Goal: Task Accomplishment & Management: Manage account settings

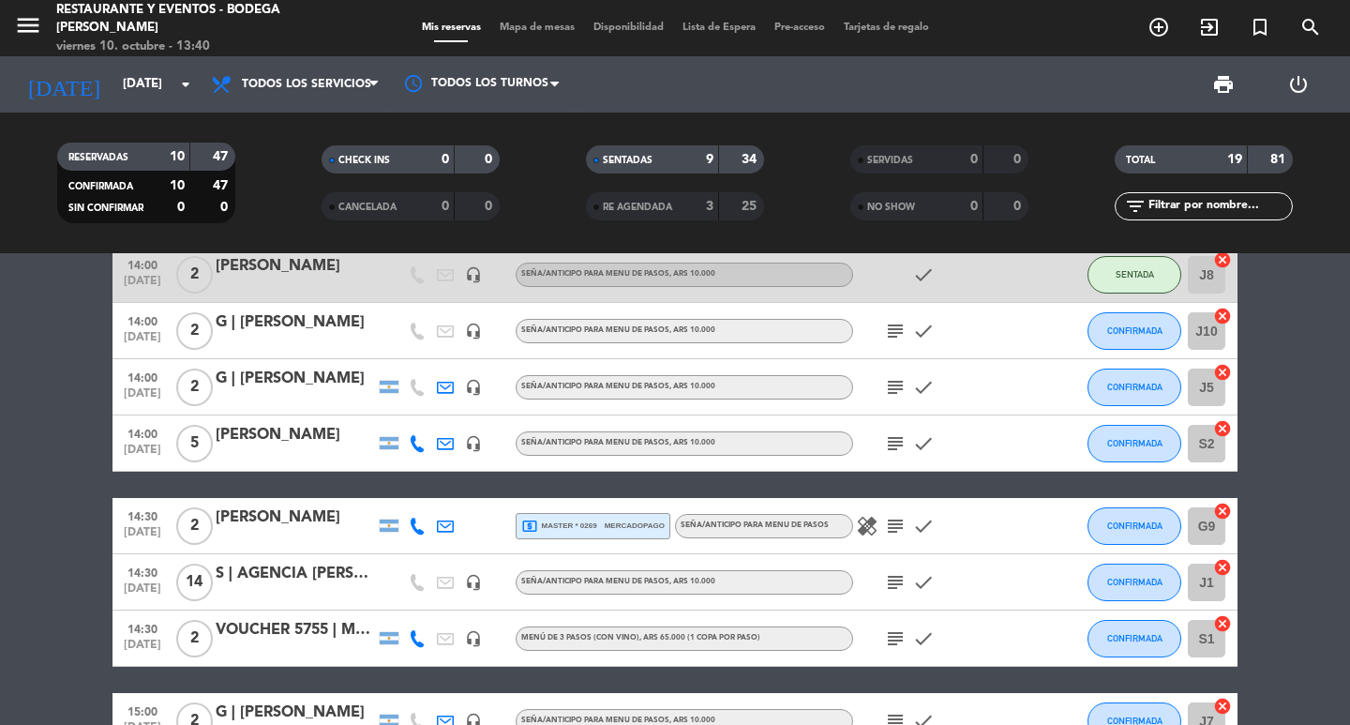
scroll to position [750, 0]
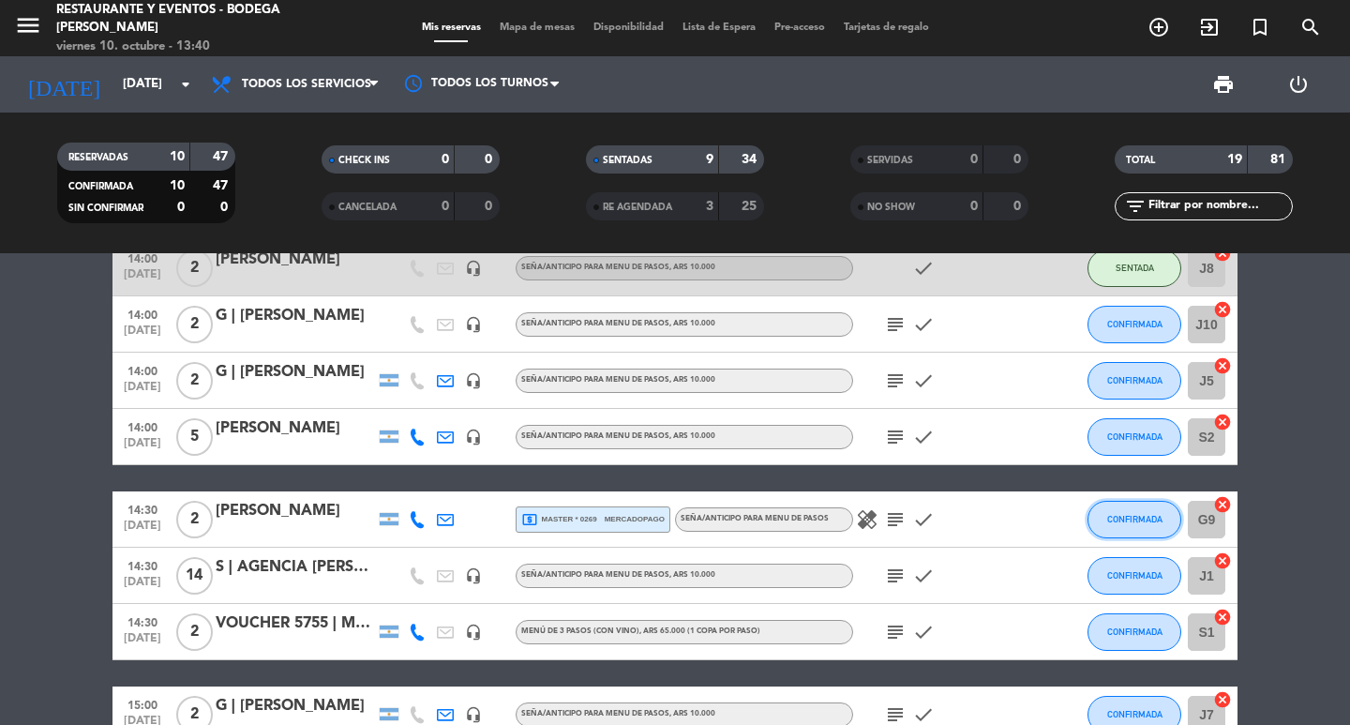
click at [1133, 519] on span "CONFIRMADA" at bounding box center [1134, 519] width 55 height 10
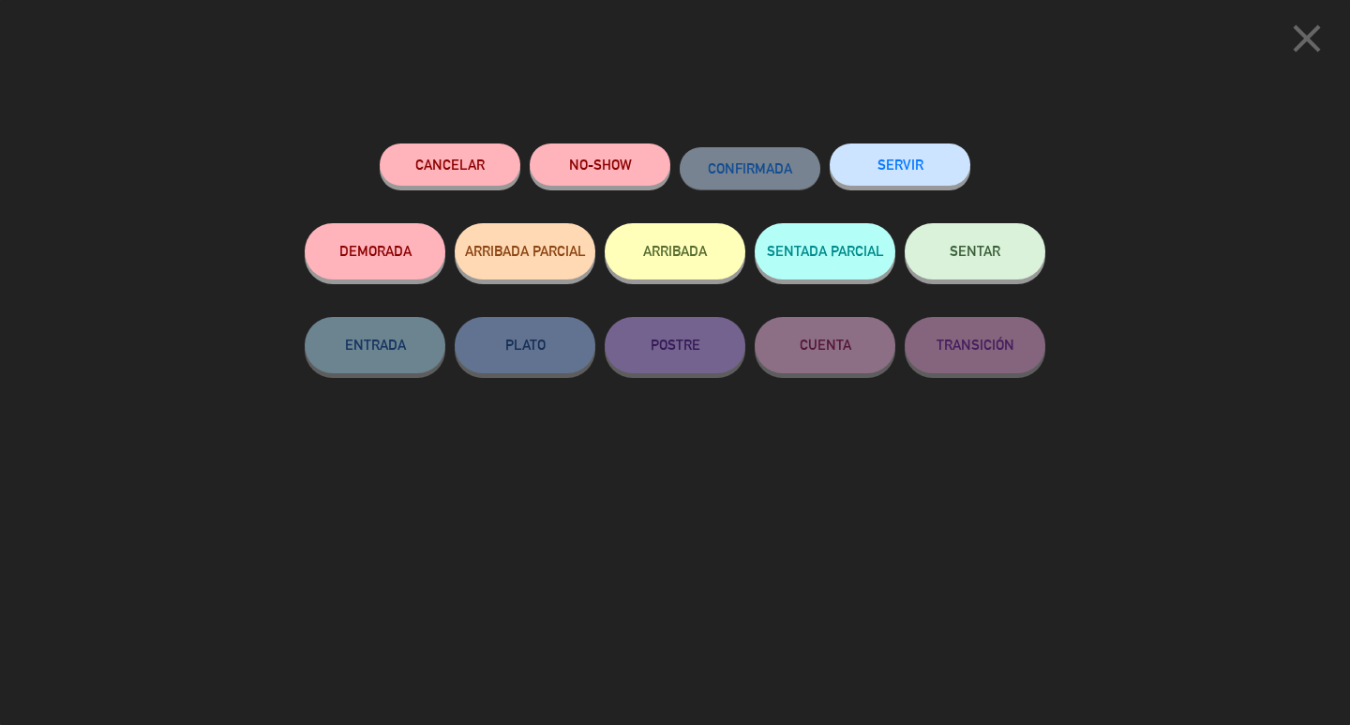
click at [96, 346] on div "close Cancelar NO-SHOW CONFIRMADA SERVIR DEMORADA ARRIBADA PARCIAL ARRIBADA SEN…" at bounding box center [675, 362] width 1350 height 725
click at [421, 150] on button "Cancelar" at bounding box center [450, 164] width 141 height 42
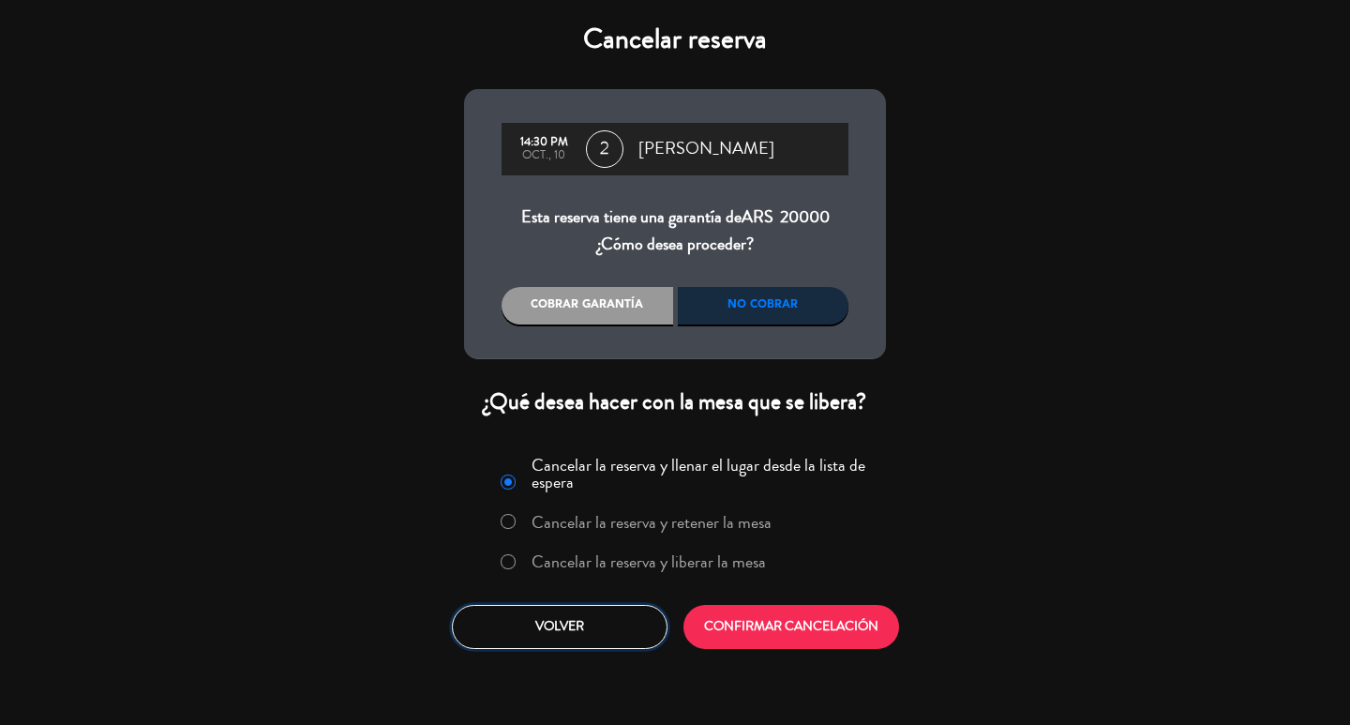
click at [567, 630] on button "Volver" at bounding box center [560, 627] width 216 height 44
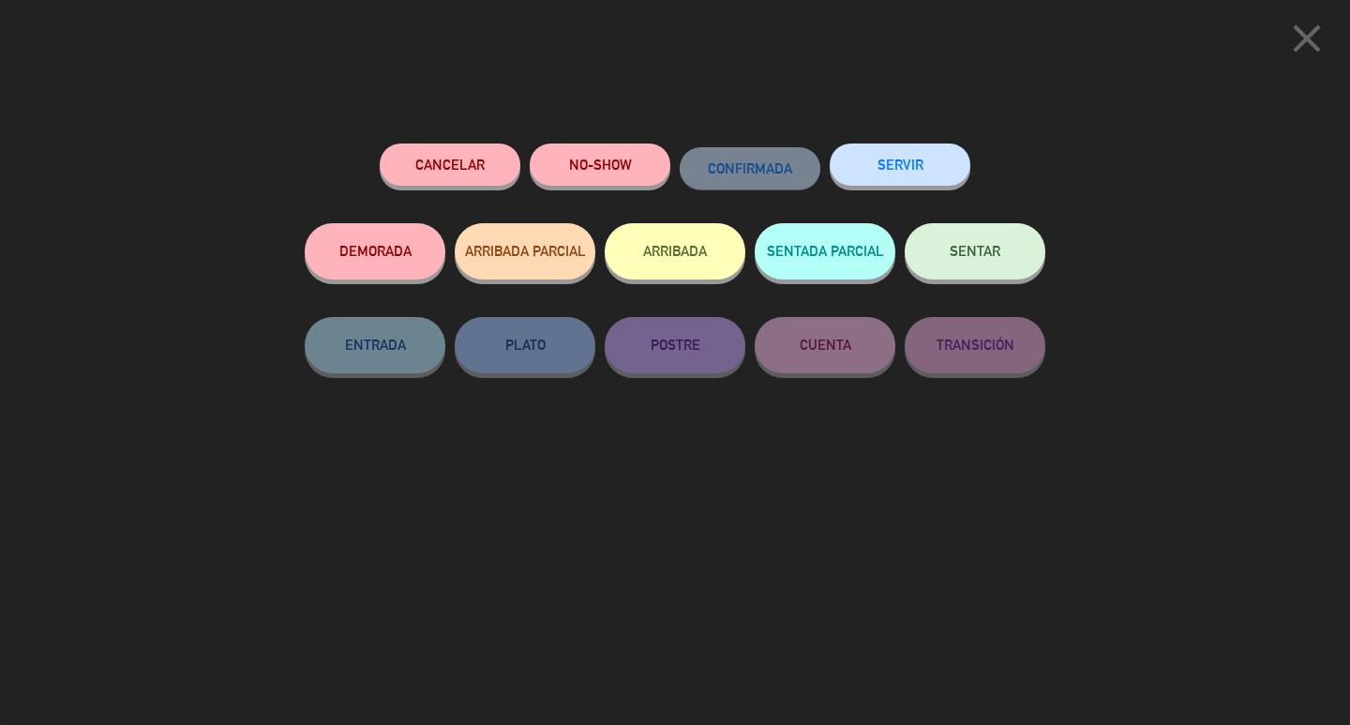
click at [596, 158] on button "NO-SHOW" at bounding box center [600, 164] width 141 height 42
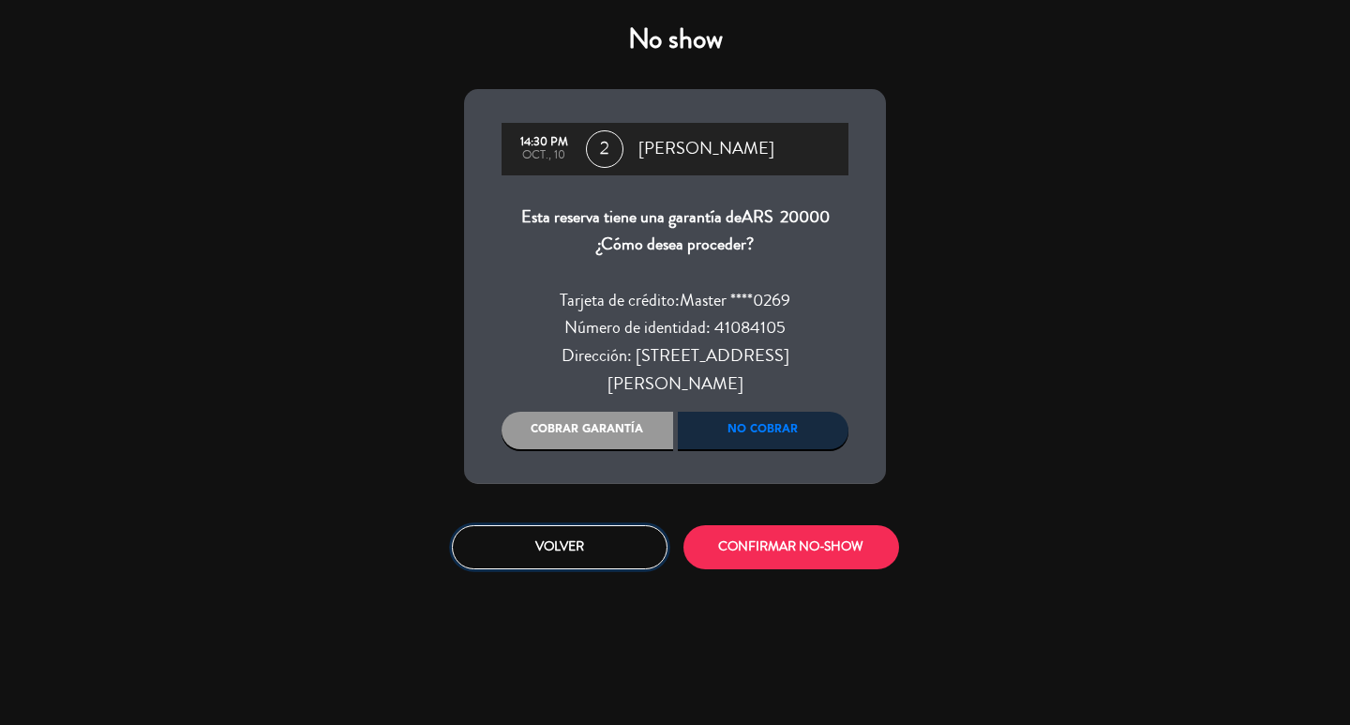
click at [594, 536] on button "Volver" at bounding box center [560, 547] width 216 height 44
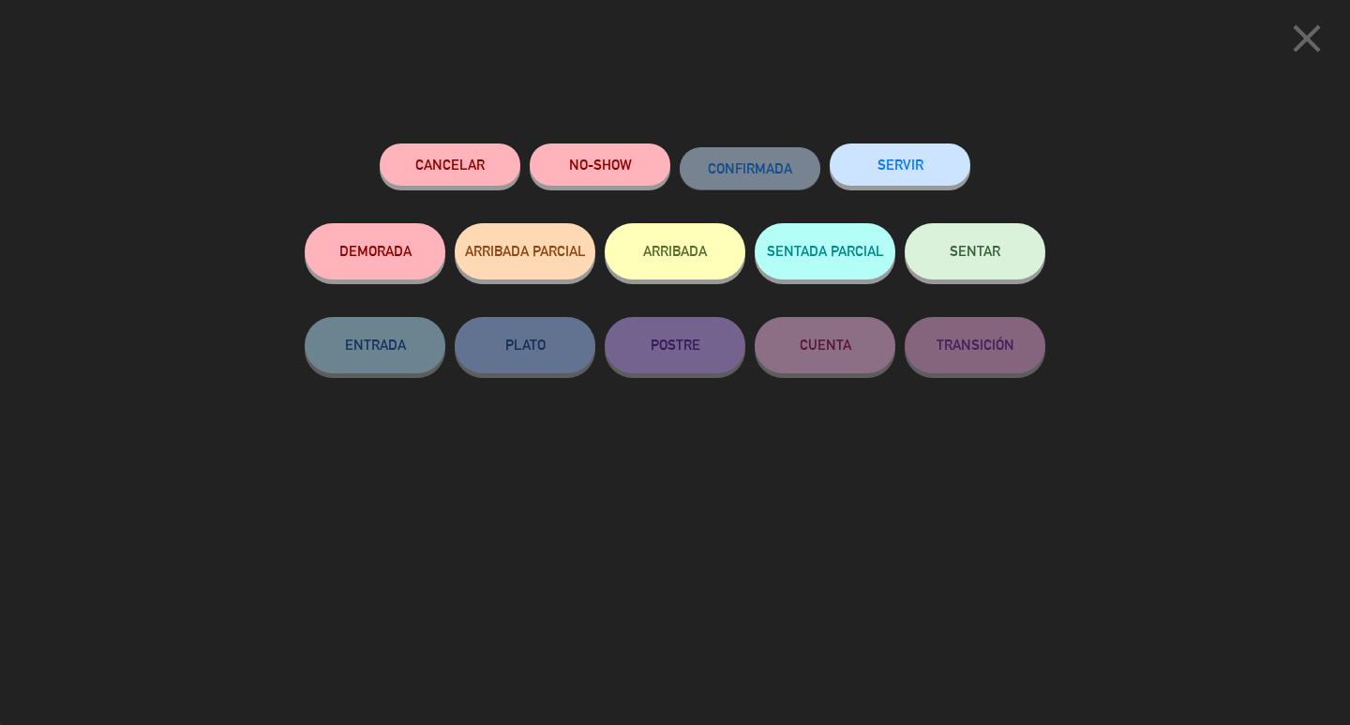
click at [6, 38] on div "close" at bounding box center [675, 34] width 1350 height 69
click at [1328, 29] on icon "close" at bounding box center [1307, 38] width 47 height 47
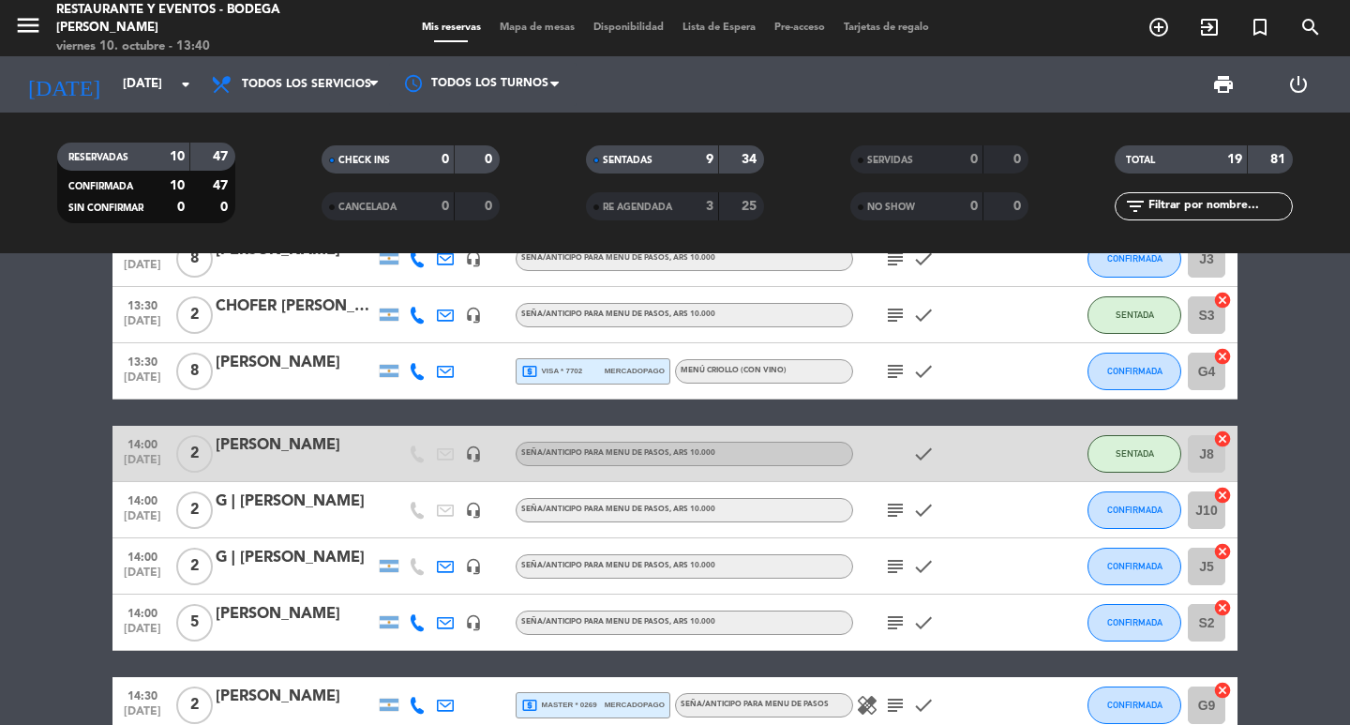
scroll to position [563, 0]
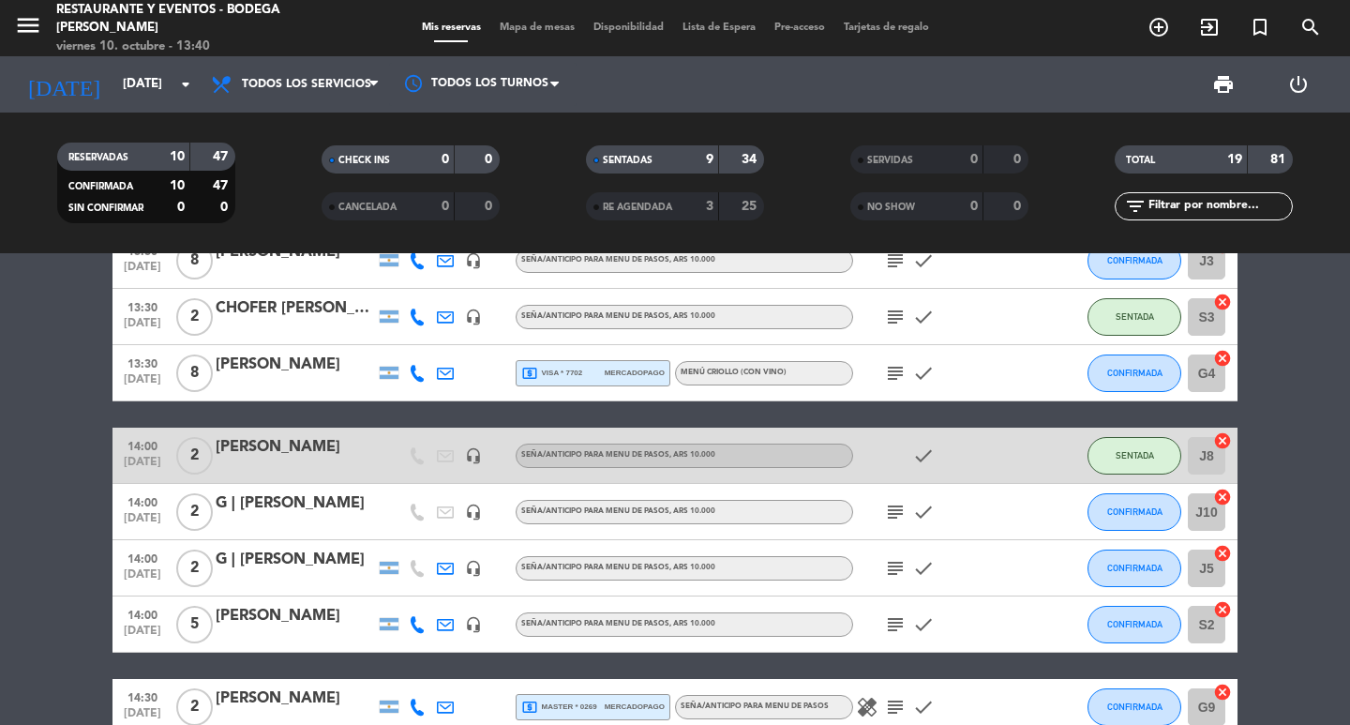
click at [297, 441] on div "[PERSON_NAME]" at bounding box center [295, 447] width 159 height 24
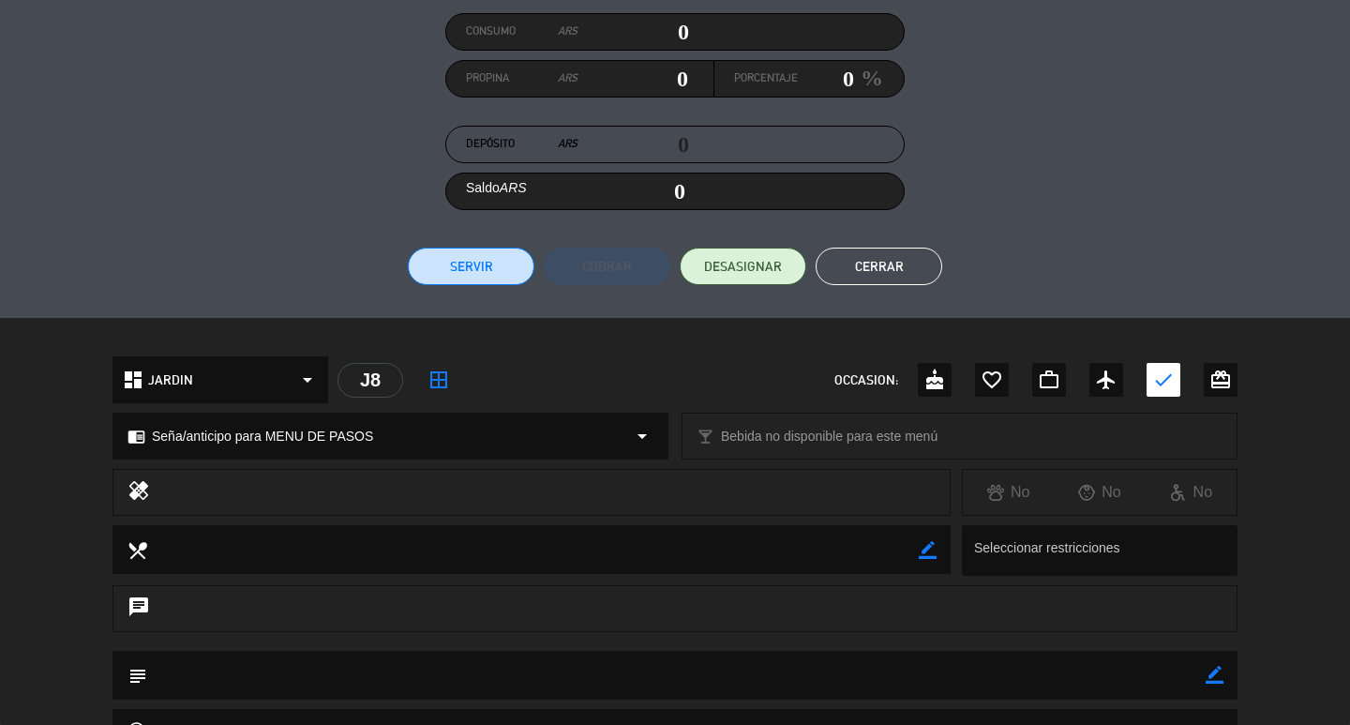
scroll to position [445, 0]
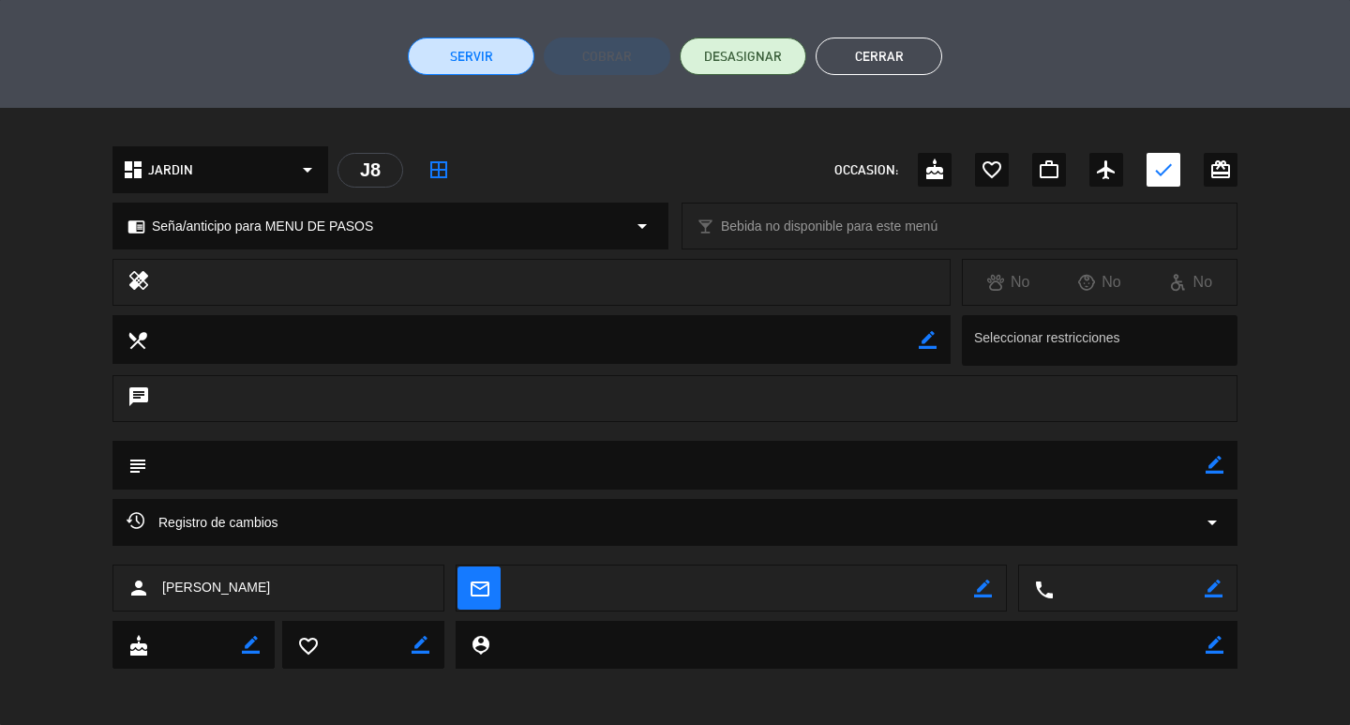
click at [1210, 462] on icon "border_color" at bounding box center [1215, 465] width 18 height 18
click at [942, 453] on textarea at bounding box center [676, 465] width 1059 height 48
type textarea "EZE MESA 7"
click at [1211, 460] on icon at bounding box center [1215, 465] width 18 height 18
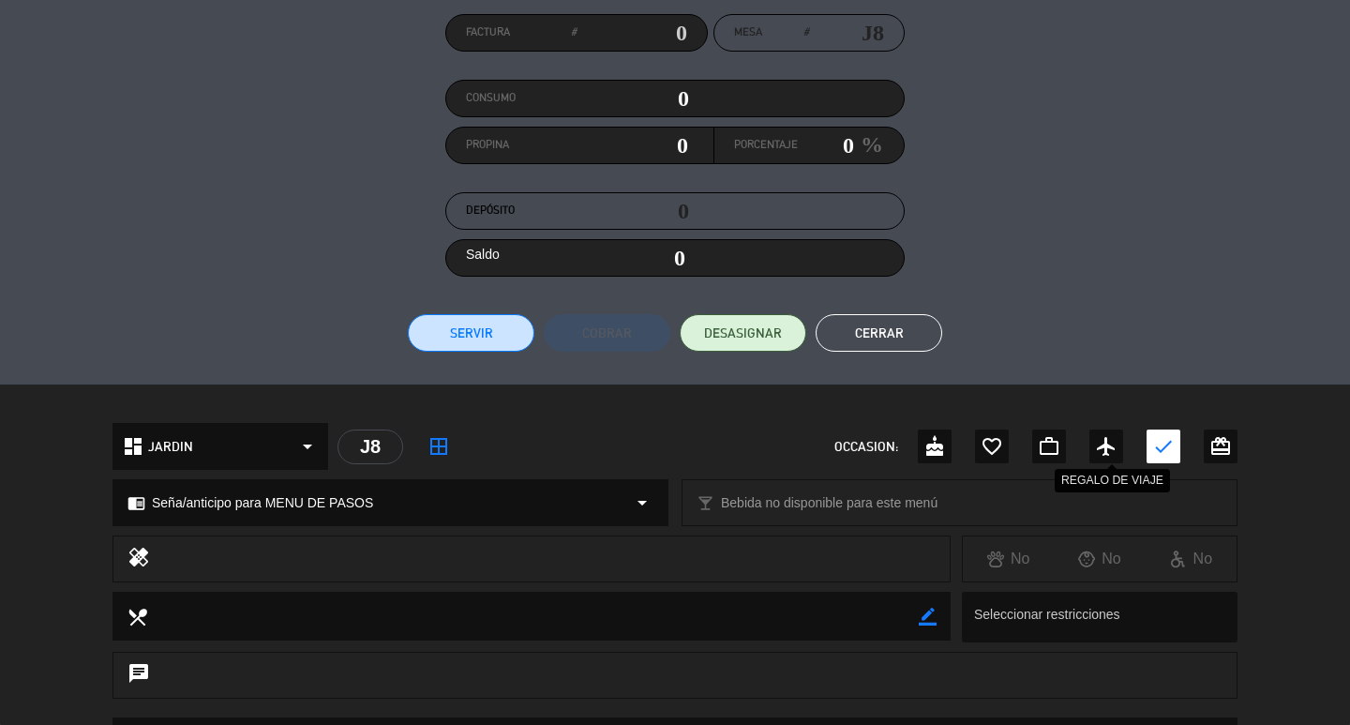
scroll to position [164, 0]
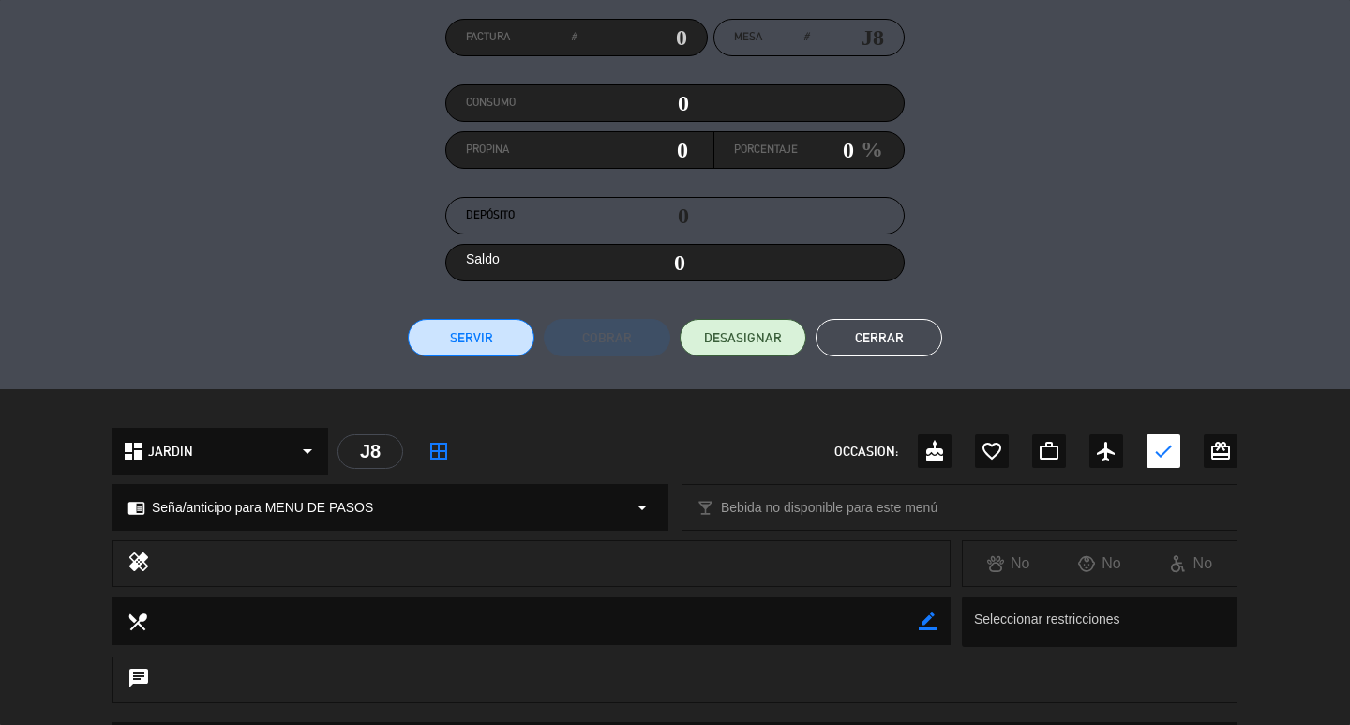
click at [849, 342] on button "Cerrar" at bounding box center [879, 338] width 127 height 38
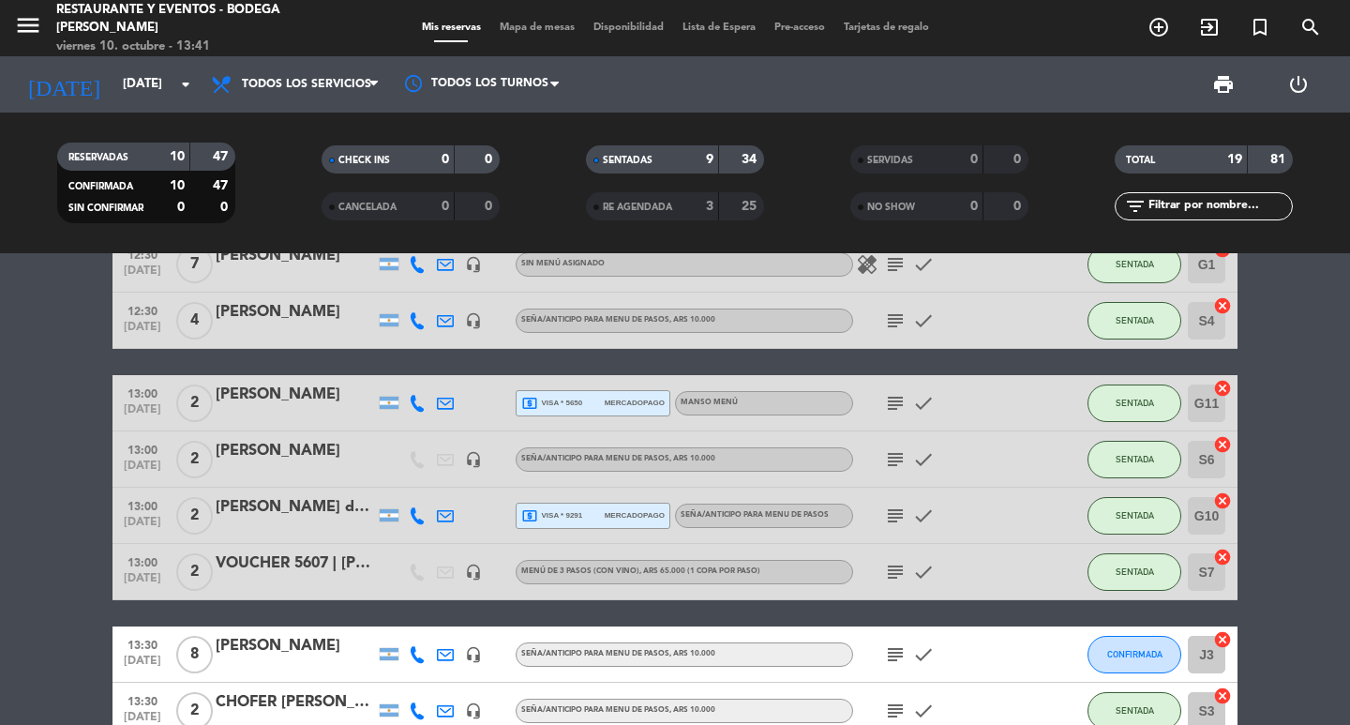
scroll to position [112, 0]
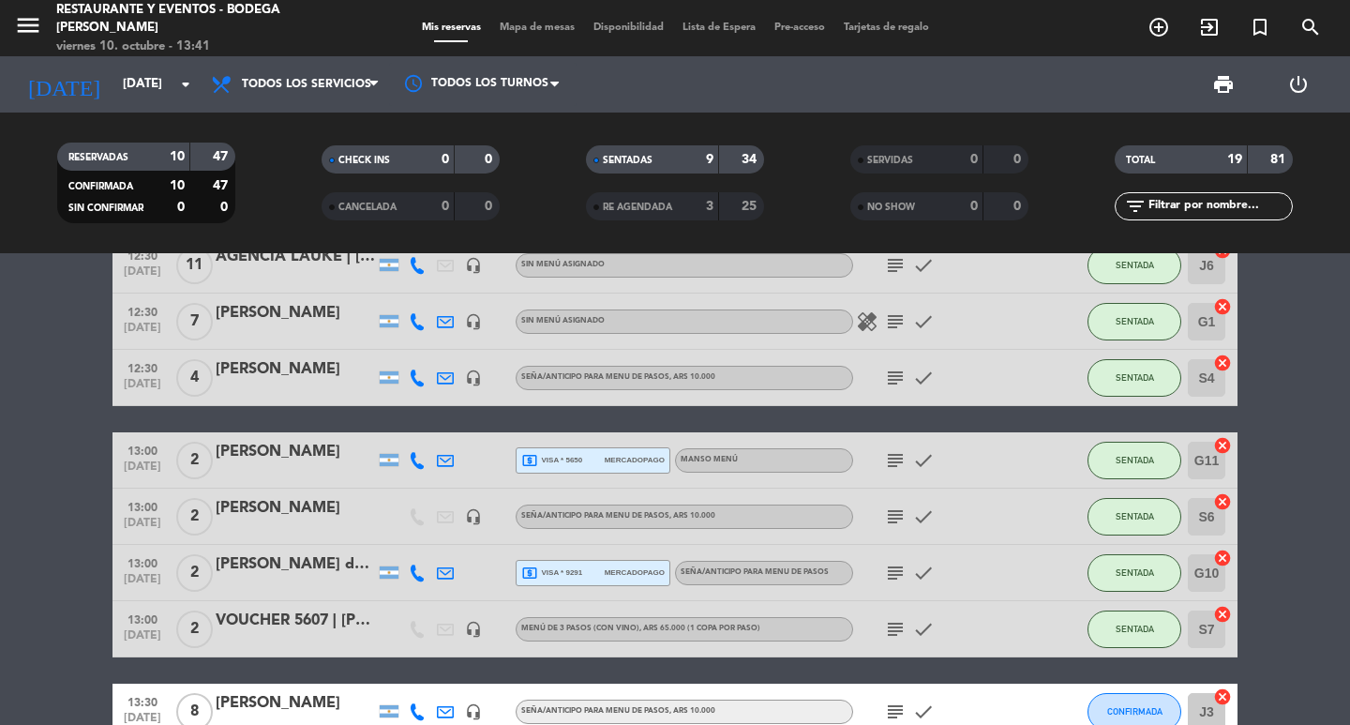
click at [899, 519] on icon "subject" at bounding box center [895, 516] width 23 height 23
click at [899, 550] on div "subject check" at bounding box center [937, 572] width 169 height 55
click at [896, 569] on icon "subject" at bounding box center [895, 573] width 23 height 23
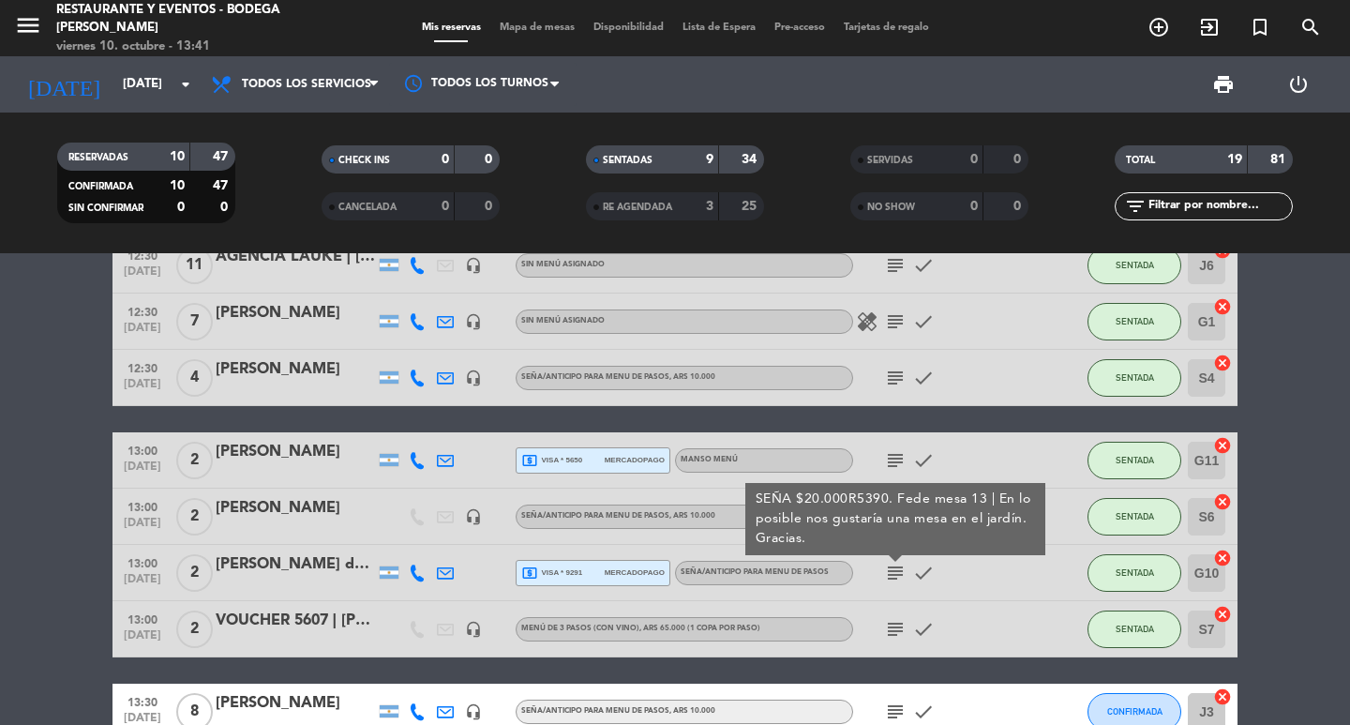
click at [903, 624] on icon "subject" at bounding box center [895, 629] width 23 height 23
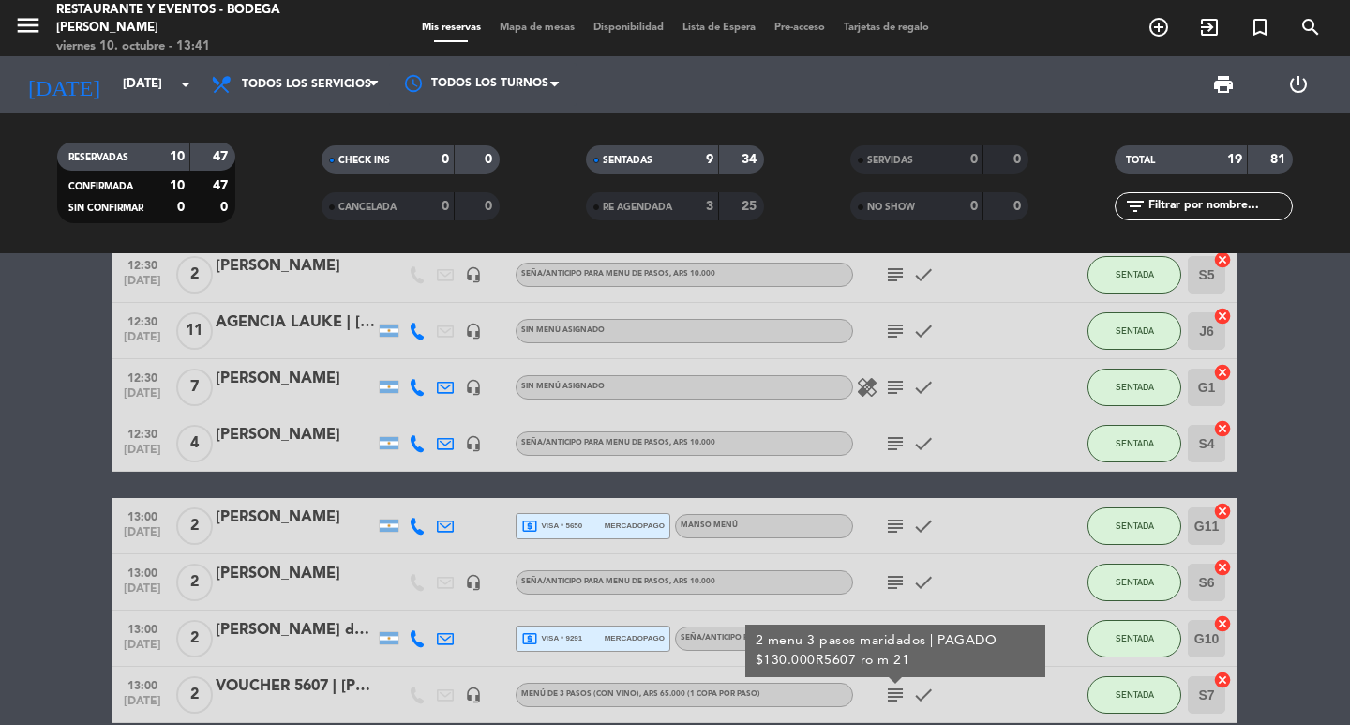
scroll to position [18, 0]
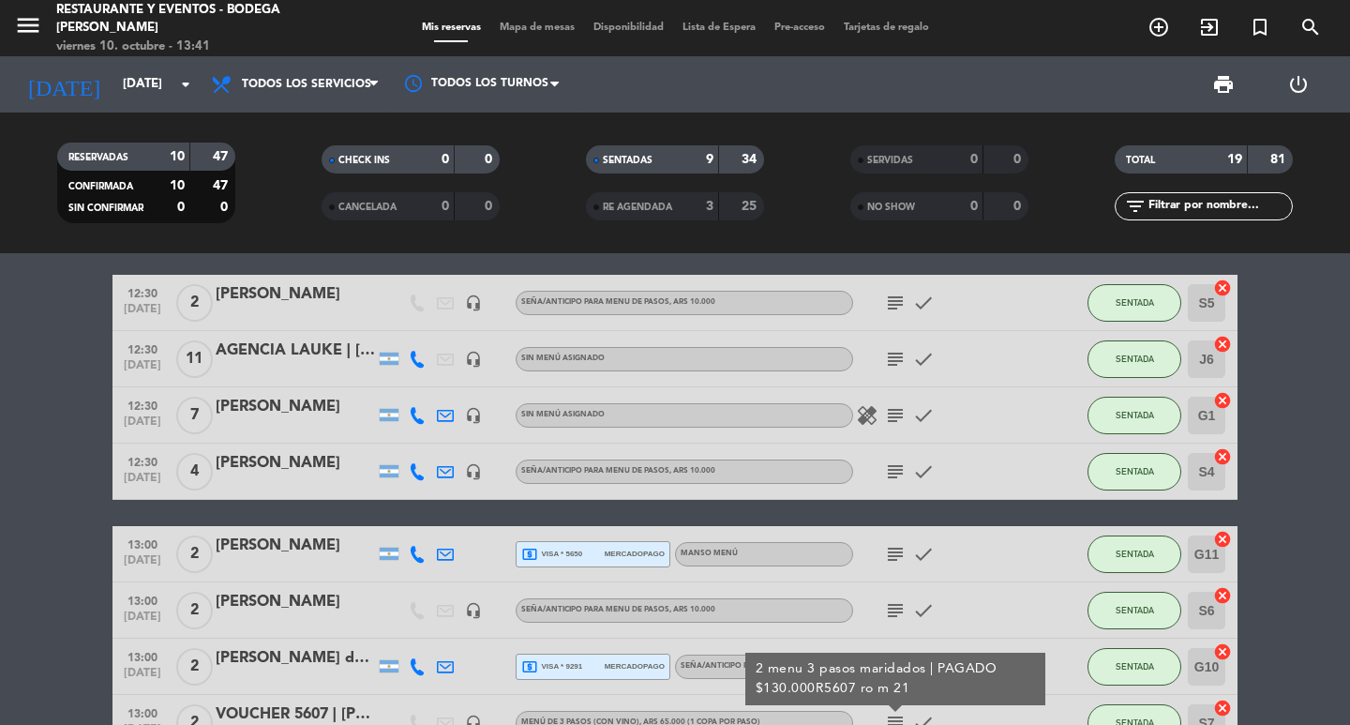
click at [886, 295] on icon "subject" at bounding box center [895, 303] width 23 height 23
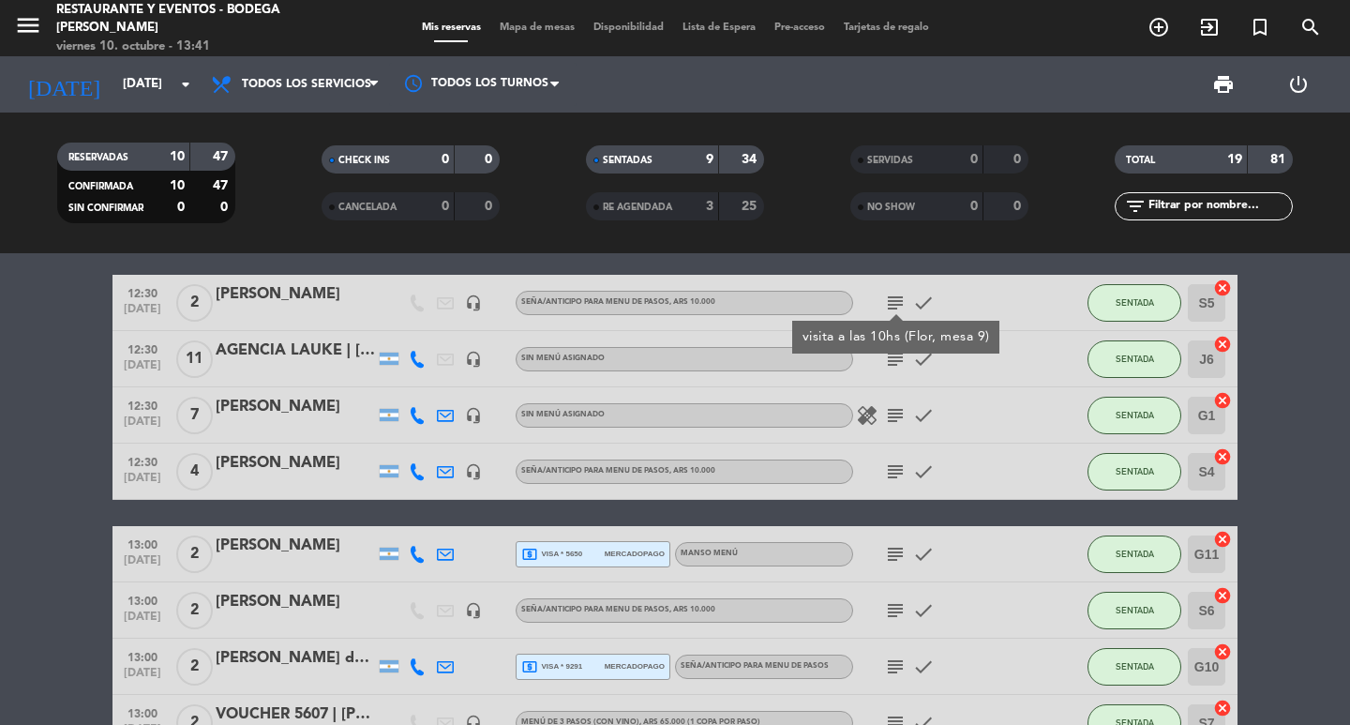
click at [886, 295] on icon "subject" at bounding box center [895, 303] width 23 height 23
click at [893, 546] on icon "subject" at bounding box center [895, 554] width 23 height 23
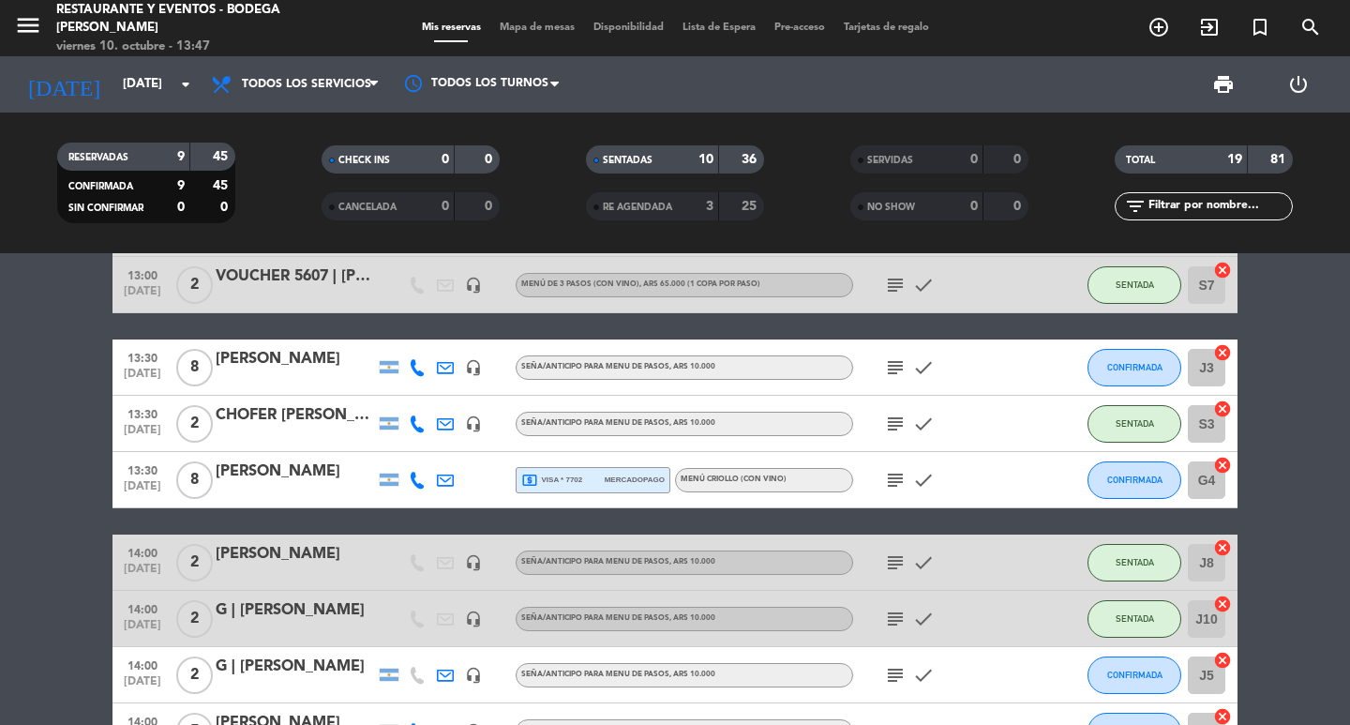
scroll to position [487, 0]
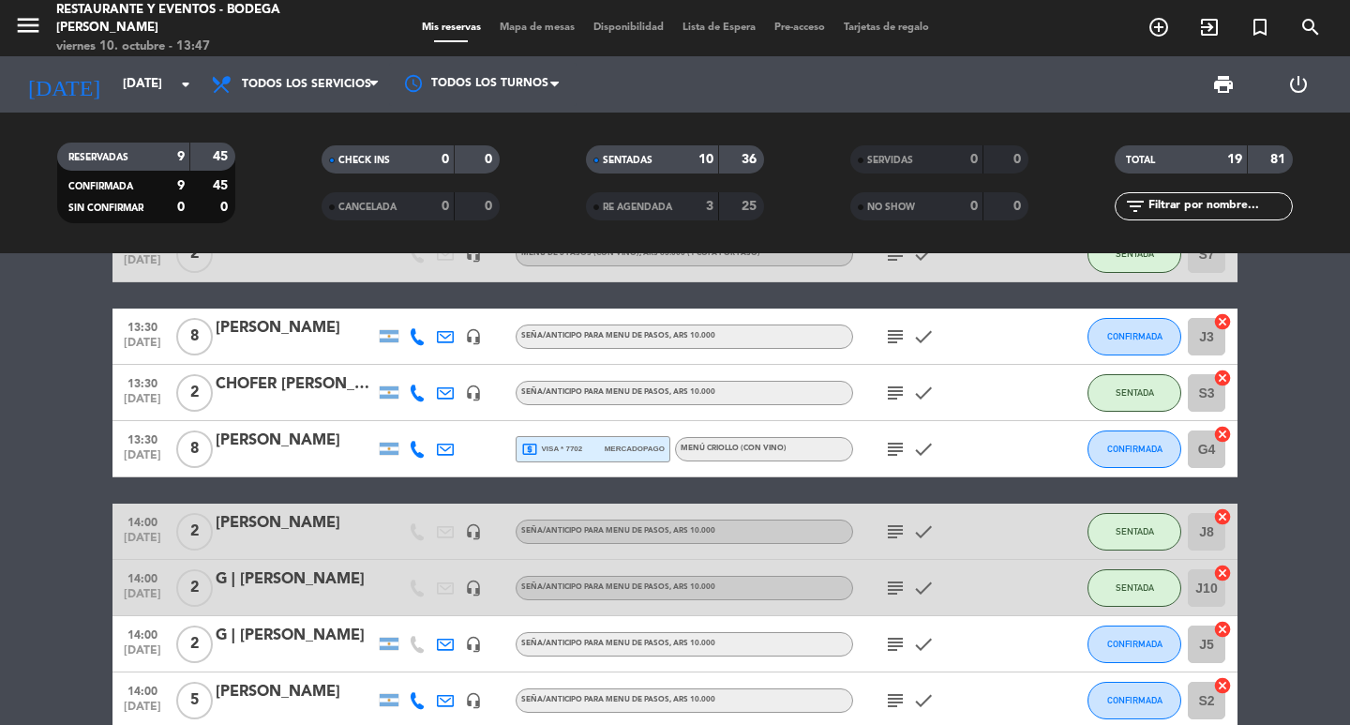
click at [954, 321] on div "subject check" at bounding box center [937, 335] width 169 height 55
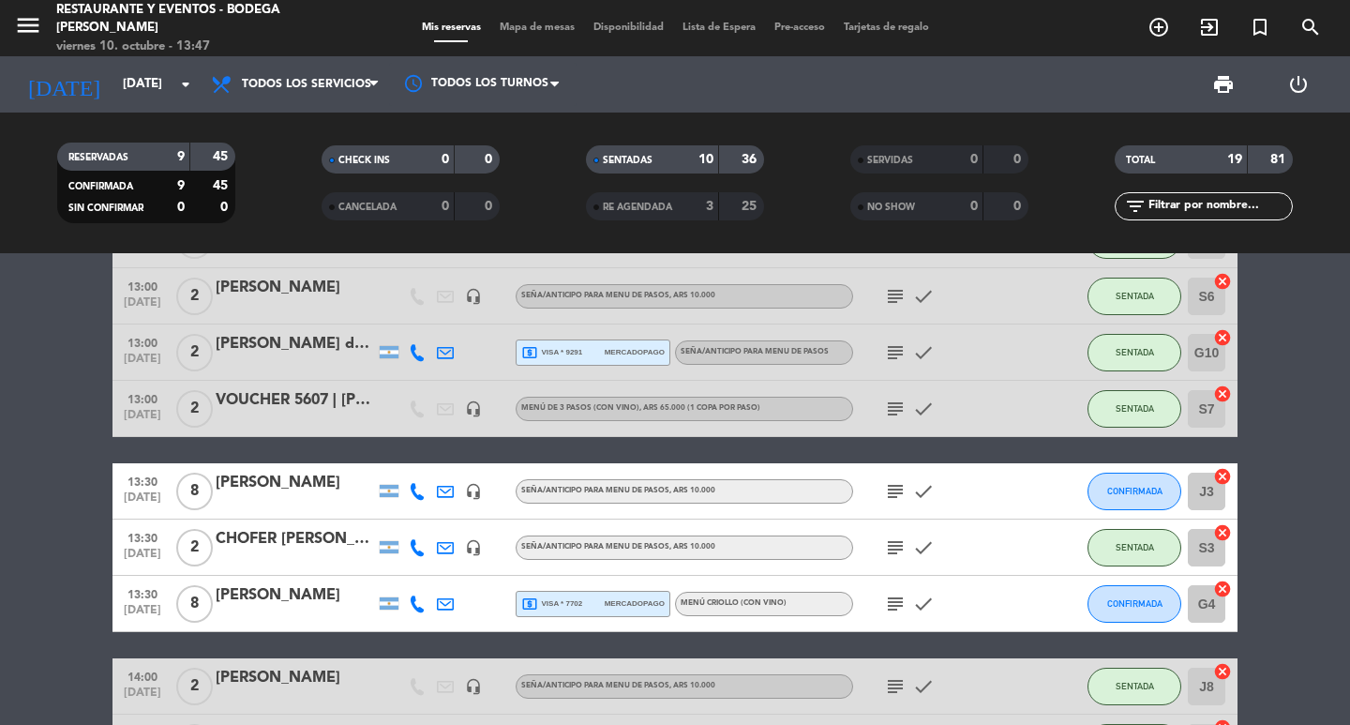
scroll to position [299, 0]
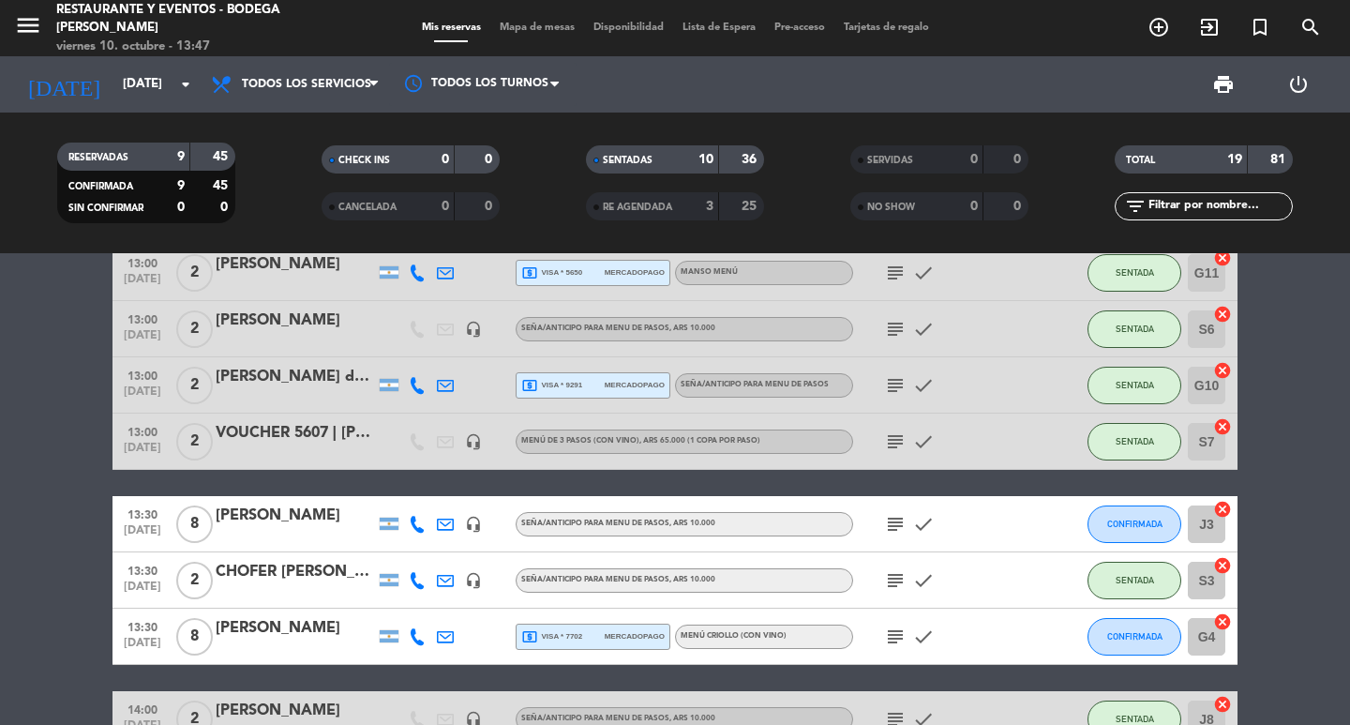
click at [890, 636] on icon "subject" at bounding box center [895, 636] width 23 height 23
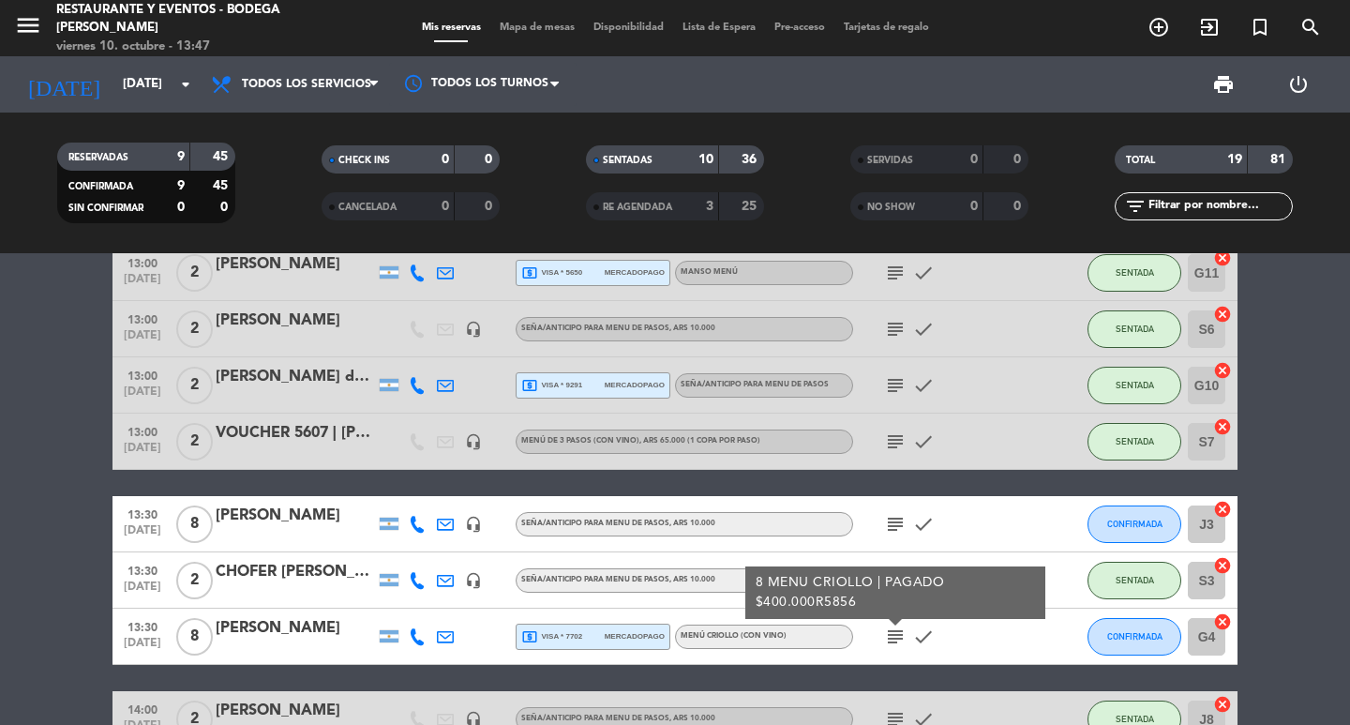
click at [890, 636] on icon "subject" at bounding box center [895, 636] width 23 height 23
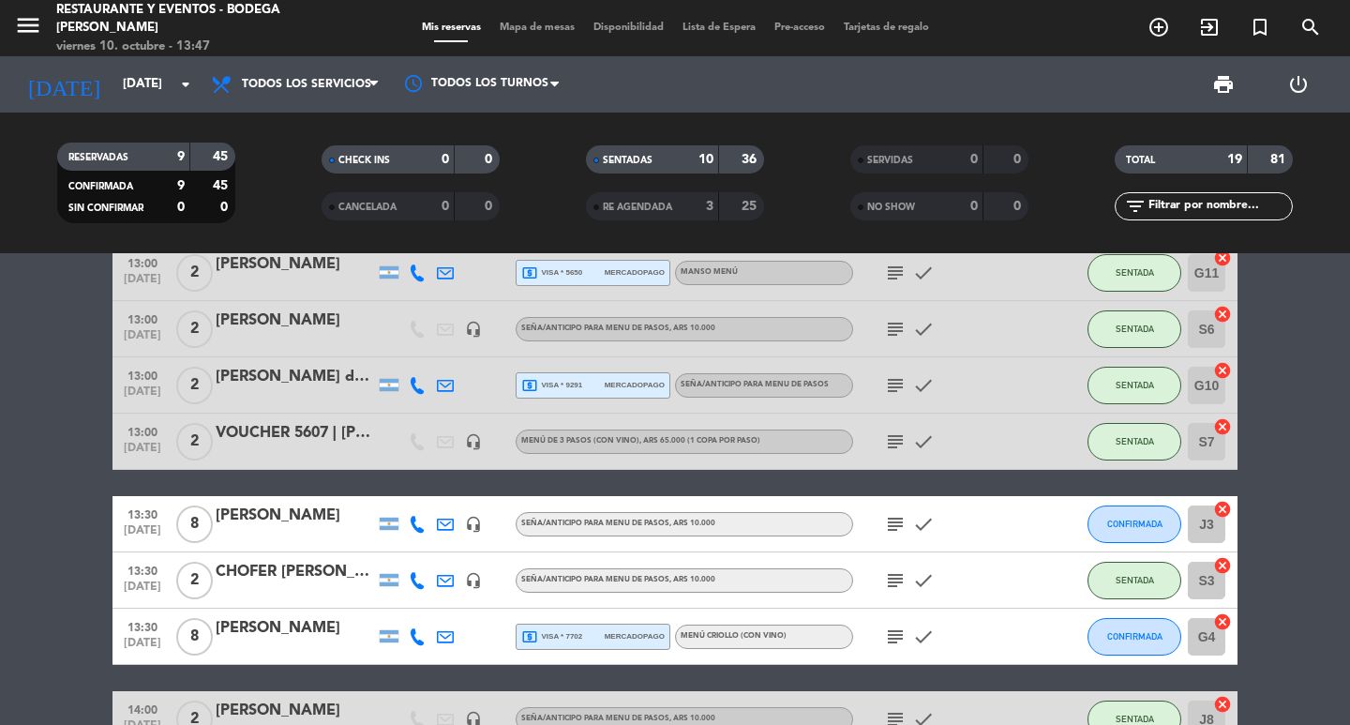
click at [1015, 451] on div "subject check" at bounding box center [937, 441] width 169 height 55
click at [1020, 480] on div "12:30 [DATE] 2 [PERSON_NAME] headset_mic Seña/anticipo para MENU DE PASOS , ARS…" at bounding box center [675, 593] width 1125 height 1200
click at [894, 639] on icon "subject" at bounding box center [895, 636] width 23 height 23
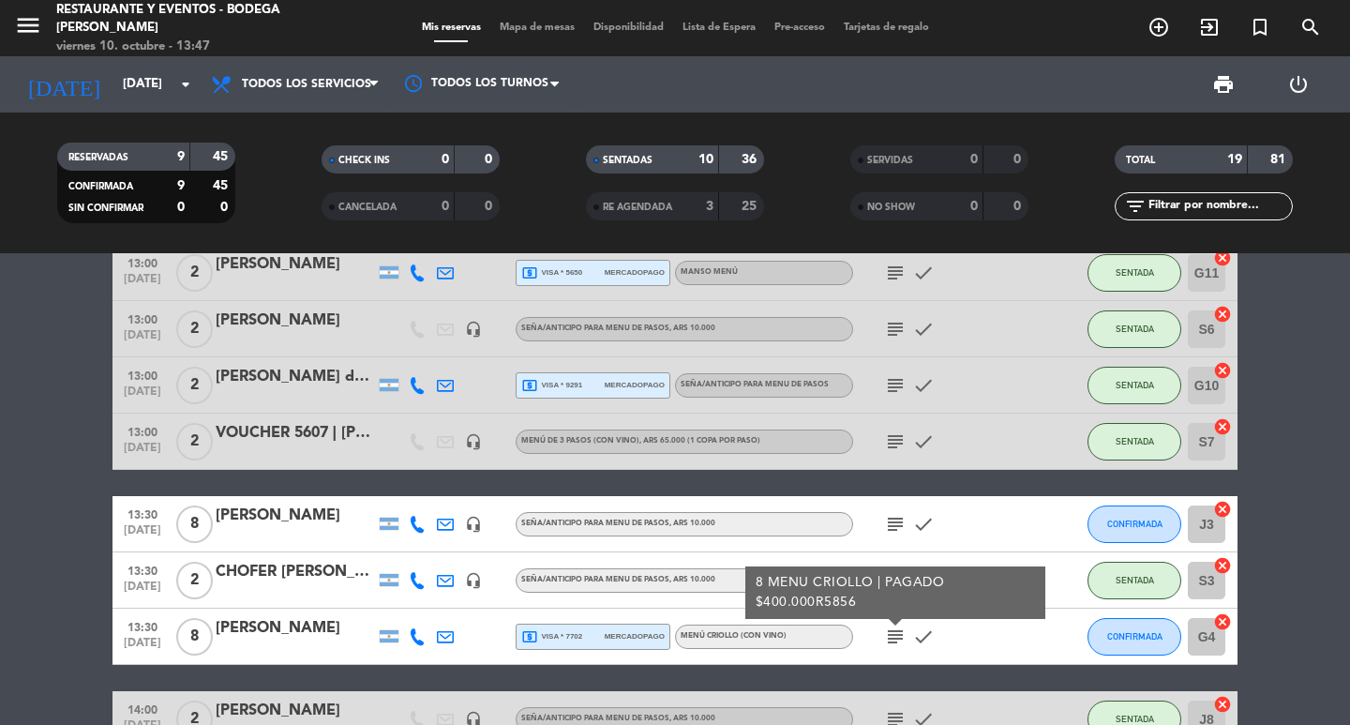
click at [894, 639] on icon "subject" at bounding box center [895, 636] width 23 height 23
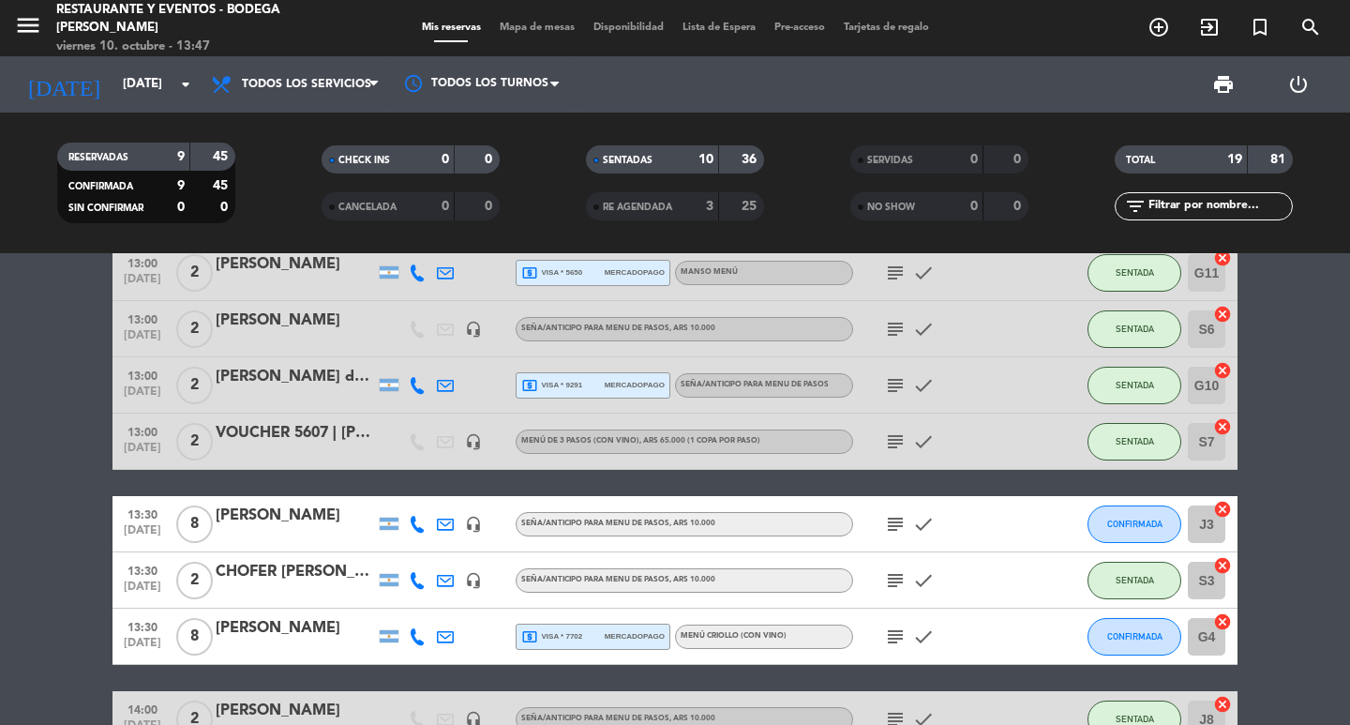
click at [901, 518] on icon "subject" at bounding box center [895, 524] width 23 height 23
click at [972, 538] on div "subject SEÑA $80.000R5846 check" at bounding box center [937, 523] width 169 height 55
click at [1052, 479] on div "12:30 [DATE] 2 [PERSON_NAME] headset_mic Seña/anticipo para MENU DE PASOS , ARS…" at bounding box center [675, 593] width 1125 height 1200
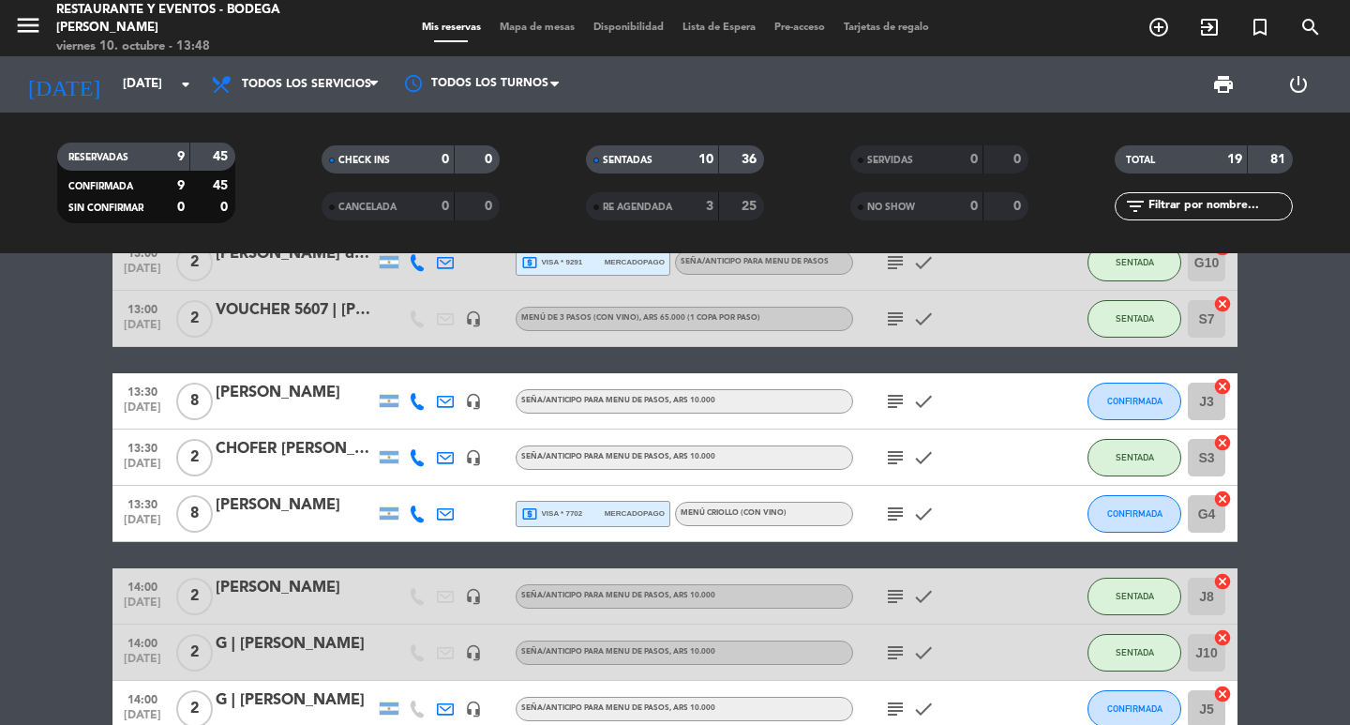
scroll to position [393, 0]
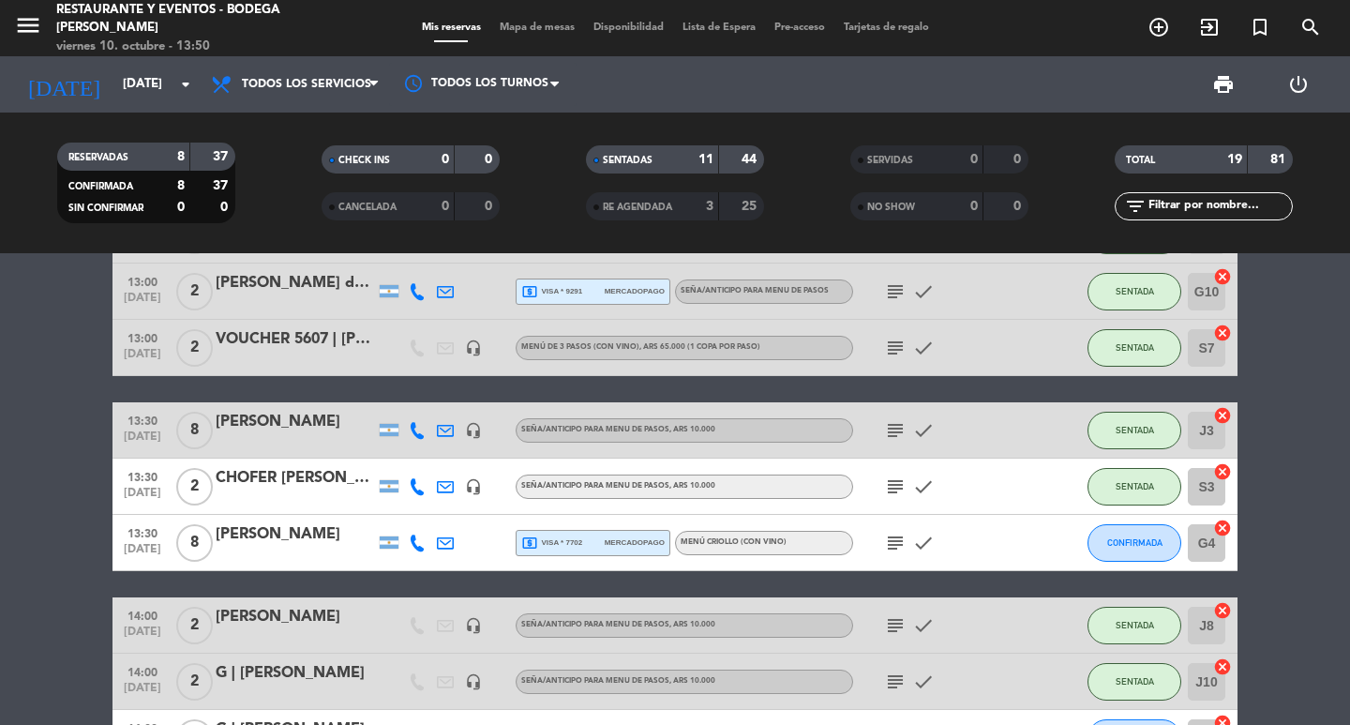
click at [305, 422] on div "[PERSON_NAME]" at bounding box center [295, 422] width 159 height 24
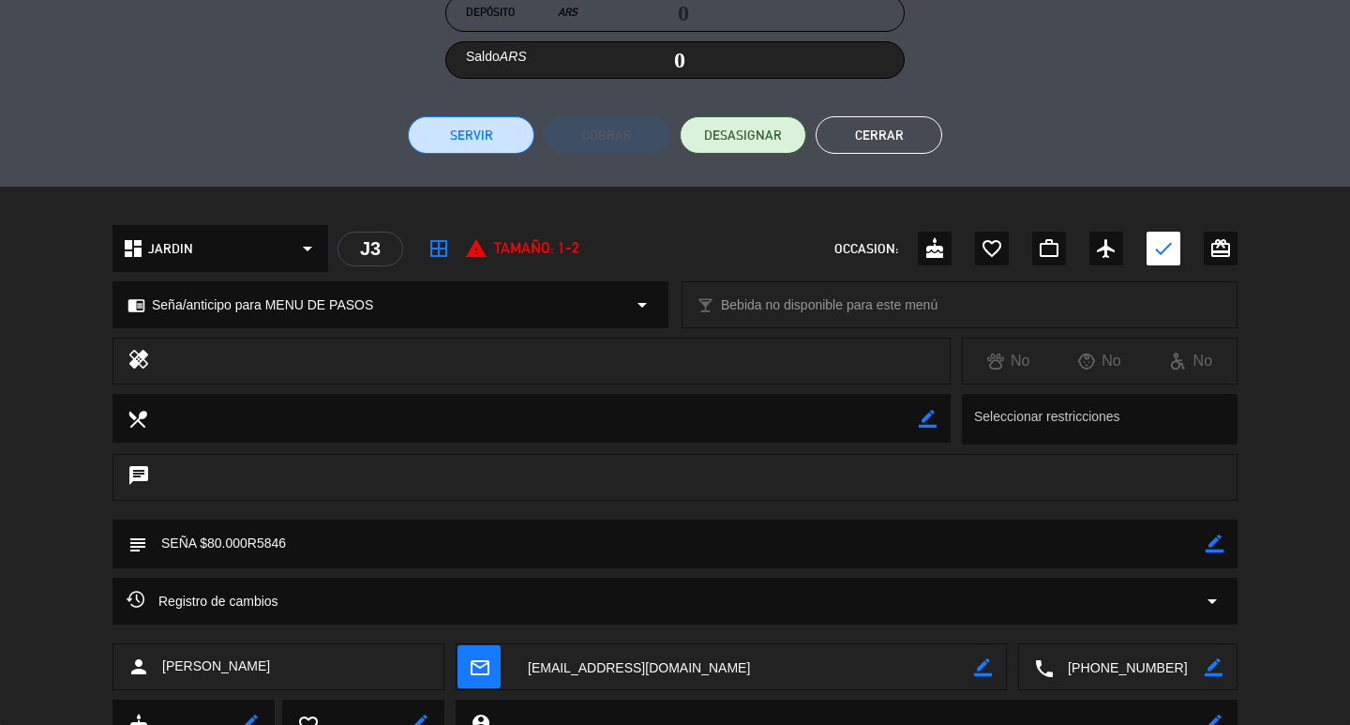
scroll to position [445, 0]
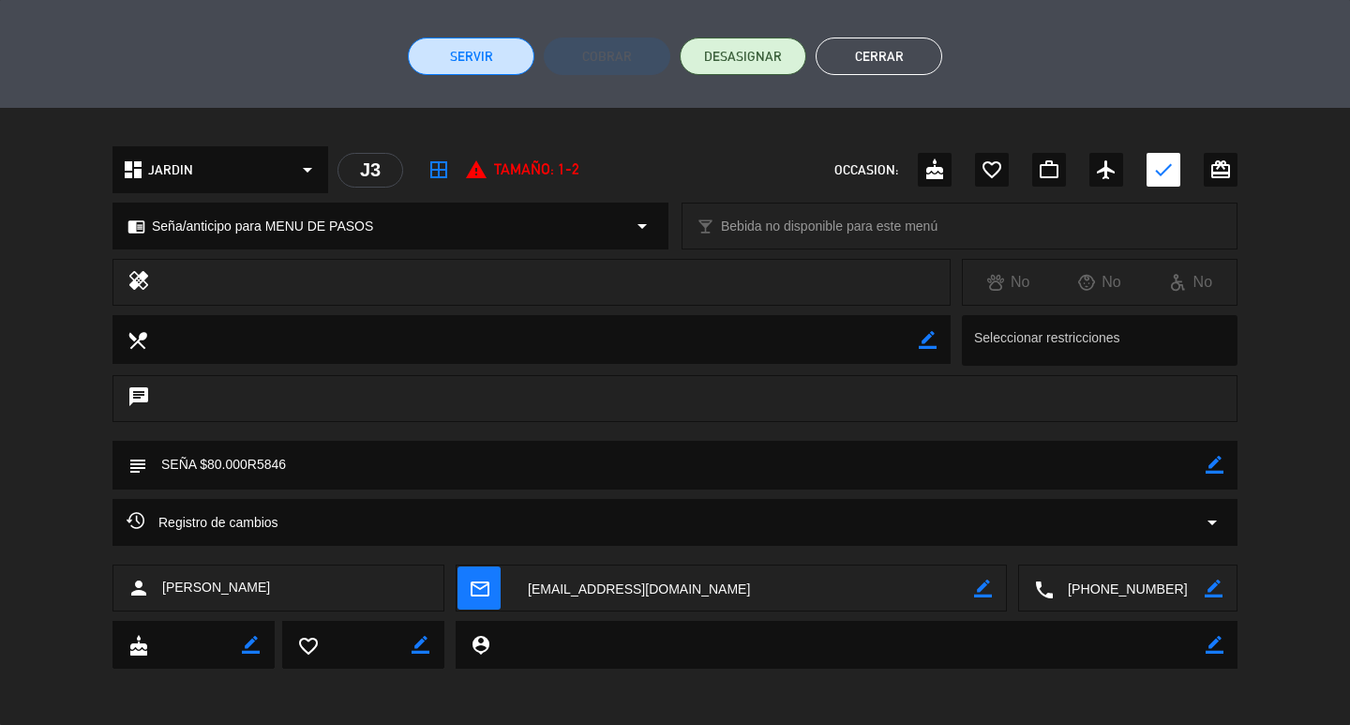
click at [1211, 471] on icon "border_color" at bounding box center [1215, 465] width 18 height 18
click at [1145, 472] on textarea at bounding box center [676, 465] width 1059 height 48
click at [1197, 466] on textarea at bounding box center [676, 465] width 1059 height 48
type textarea "SEÑA $80.000R5846 (Flor, mesa 11)"
click at [1211, 466] on icon at bounding box center [1215, 465] width 18 height 18
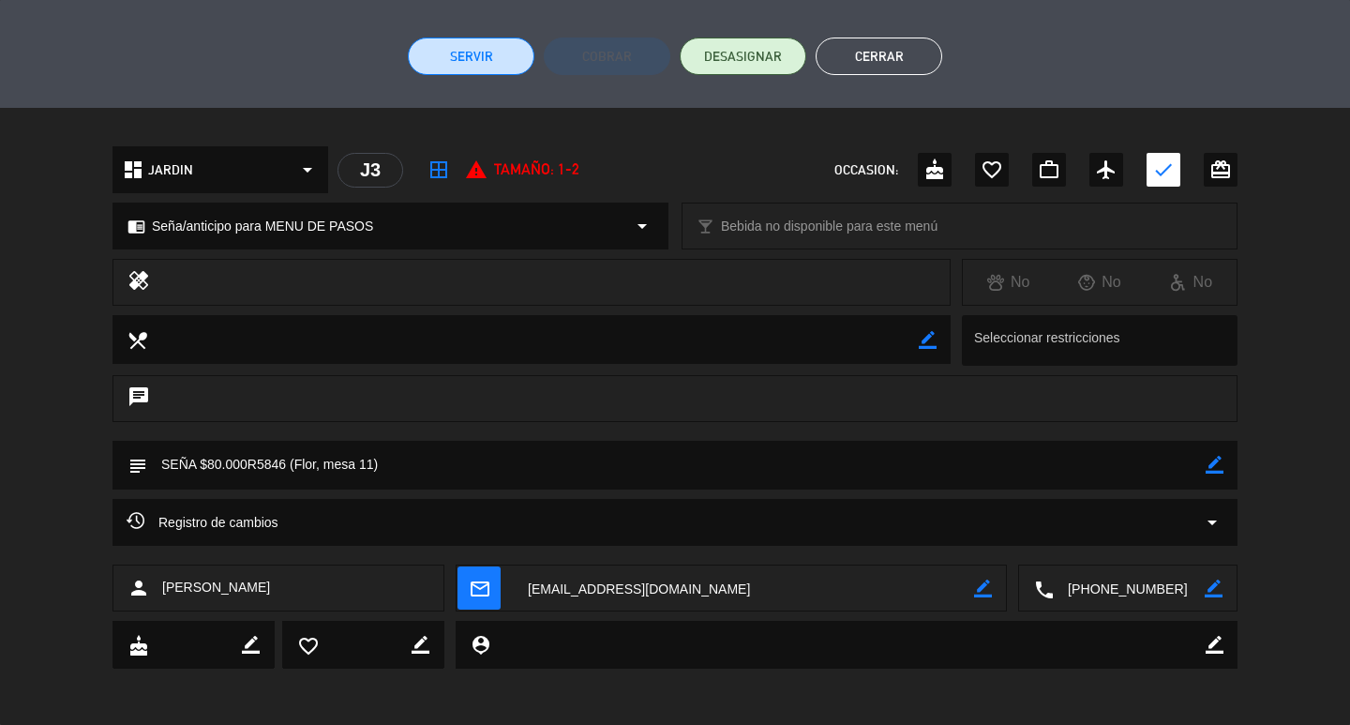
click at [873, 62] on button "Cerrar" at bounding box center [879, 57] width 127 height 38
